Goal: Entertainment & Leisure: Consume media (video, audio)

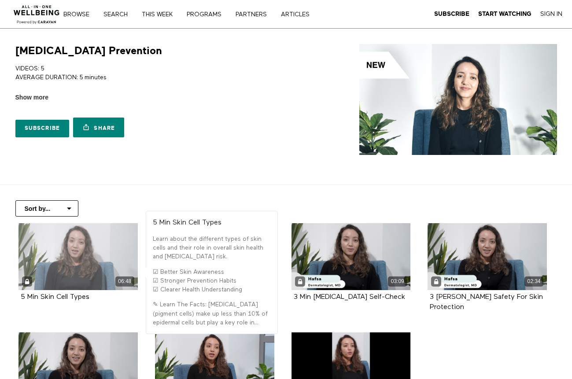
click at [73, 276] on div "06:48" at bounding box center [78, 256] width 119 height 67
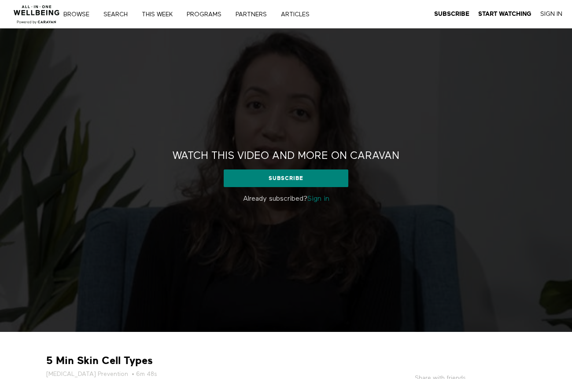
click at [312, 199] on link "Sign in" at bounding box center [319, 199] width 22 height 7
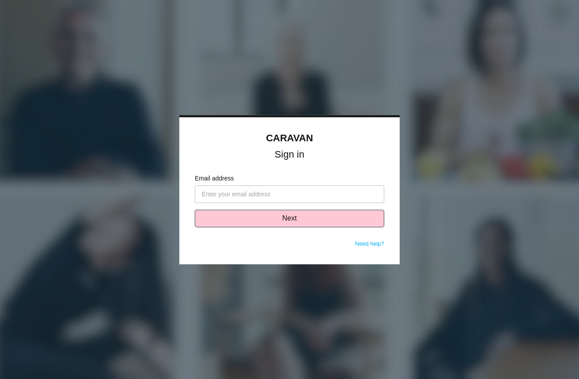
click at [286, 200] on input "Email address" at bounding box center [290, 195] width 190 height 18
type input "[EMAIL_ADDRESS][DOMAIN_NAME]"
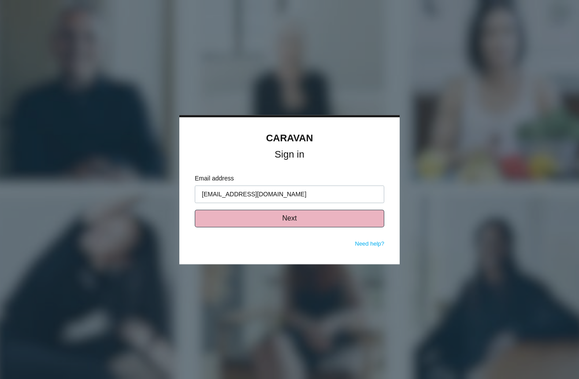
click at [254, 227] on button "Next" at bounding box center [290, 219] width 190 height 18
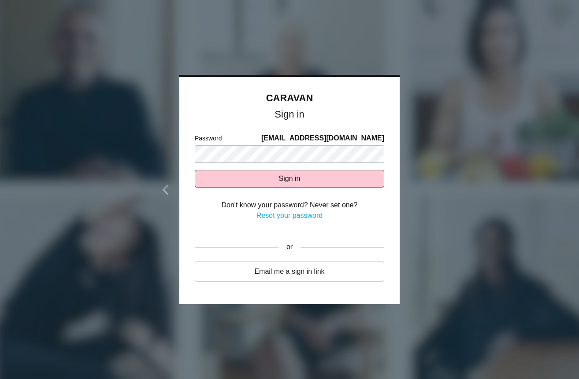
click at [317, 302] on div "CARAVAN Sign in Email address jpizano@vcc.org Next Need help? Password jpizano@…" at bounding box center [289, 191] width 220 height 228
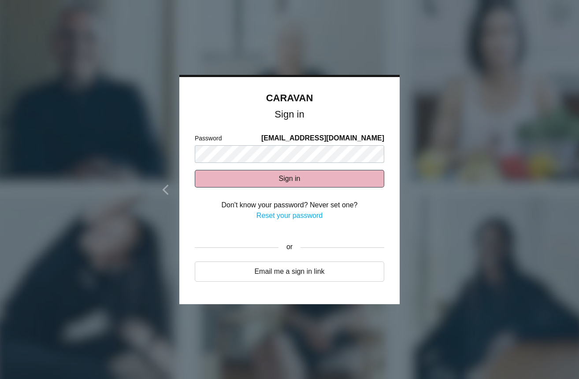
click at [305, 182] on button "Sign in" at bounding box center [290, 179] width 190 height 18
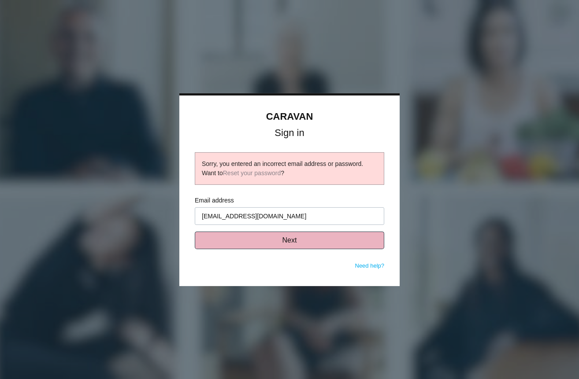
click at [275, 244] on button "Next" at bounding box center [290, 241] width 190 height 18
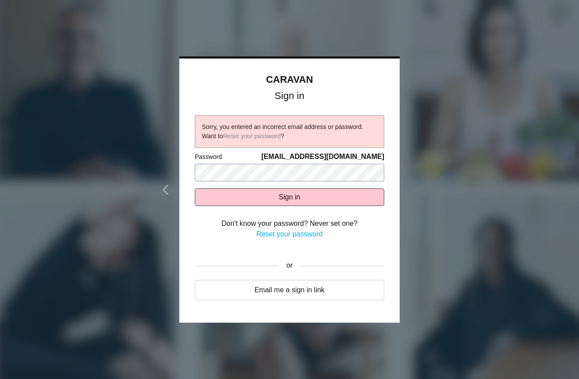
click at [180, 170] on div "CARAVAN Sign in Sorry, you entered an incorrect email address or password. Want…" at bounding box center [289, 191] width 220 height 265
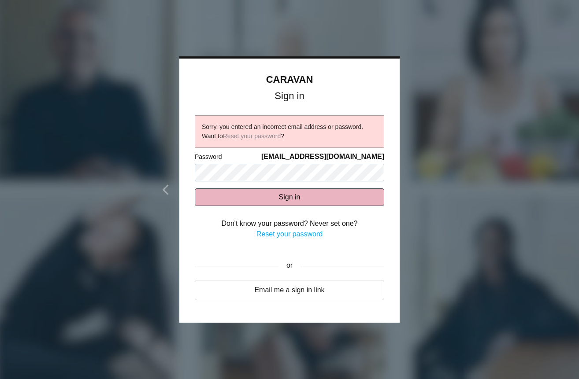
click at [302, 195] on button "Sign in" at bounding box center [290, 198] width 190 height 18
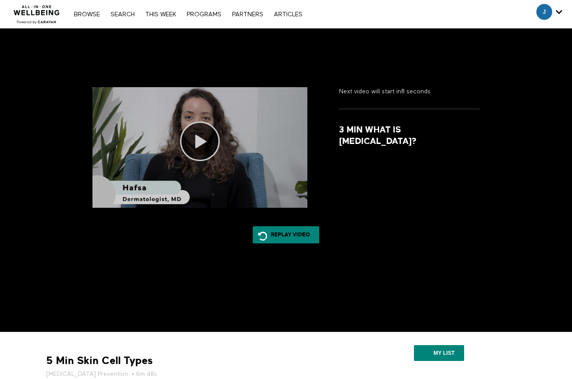
click at [193, 145] on icon at bounding box center [200, 142] width 40 height 40
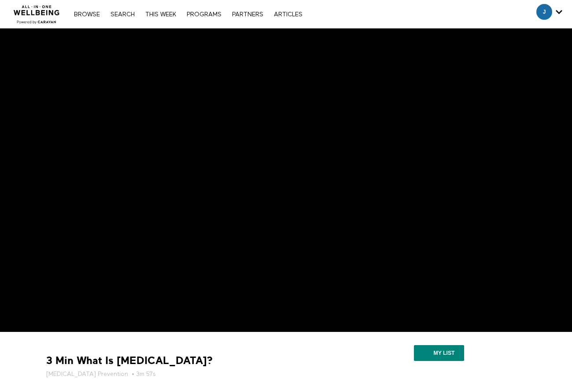
click at [325, 15] on div "Browse Search THIS WEEK PROGRAMS PARTNERS ARTICLES Account settings Manage Subs…" at bounding box center [197, 14] width 394 height 28
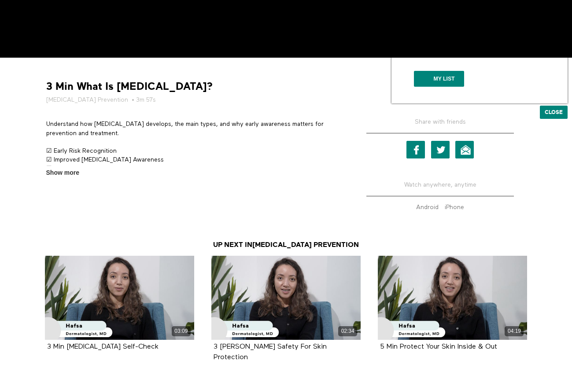
scroll to position [308, 0]
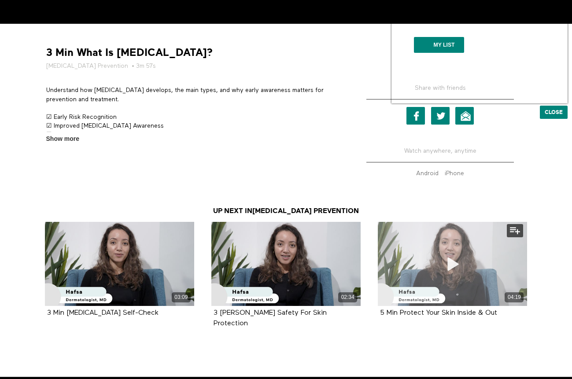
click at [423, 235] on div "04:19" at bounding box center [452, 264] width 149 height 84
